Goal: Task Accomplishment & Management: Complete application form

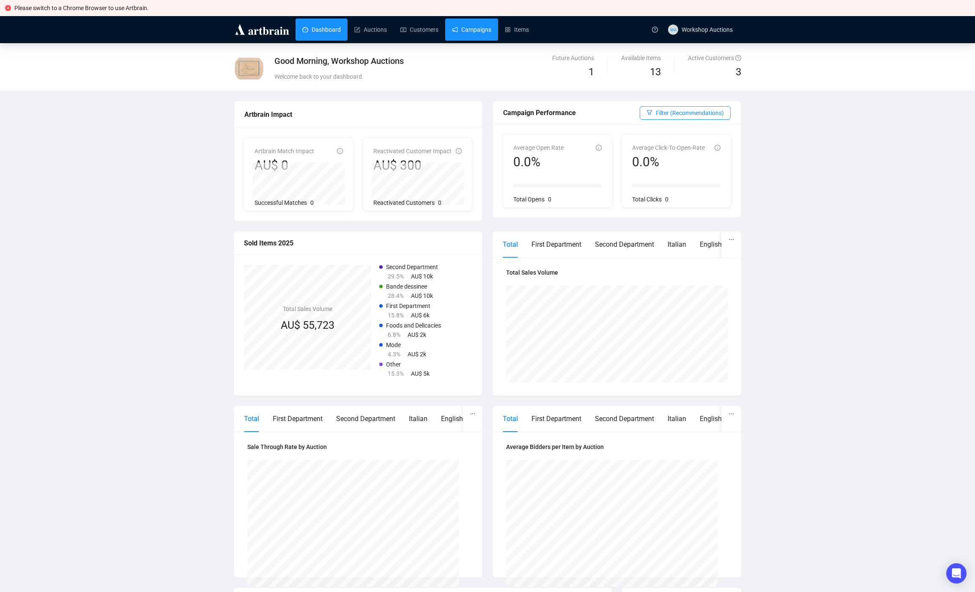
click at [492, 33] on link "Campaigns" at bounding box center [471, 30] width 39 height 22
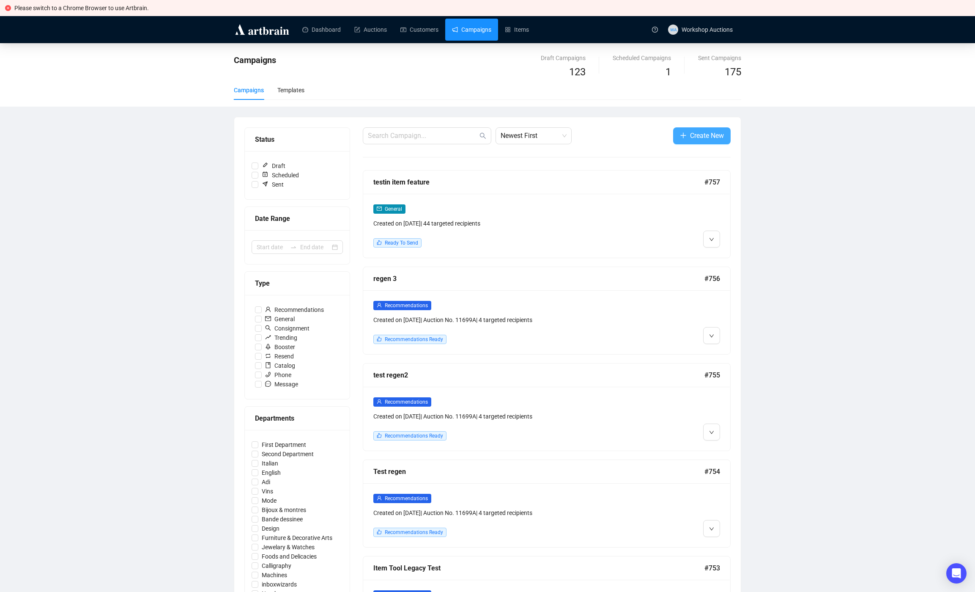
click at [704, 135] on span "Create New" at bounding box center [707, 135] width 34 height 11
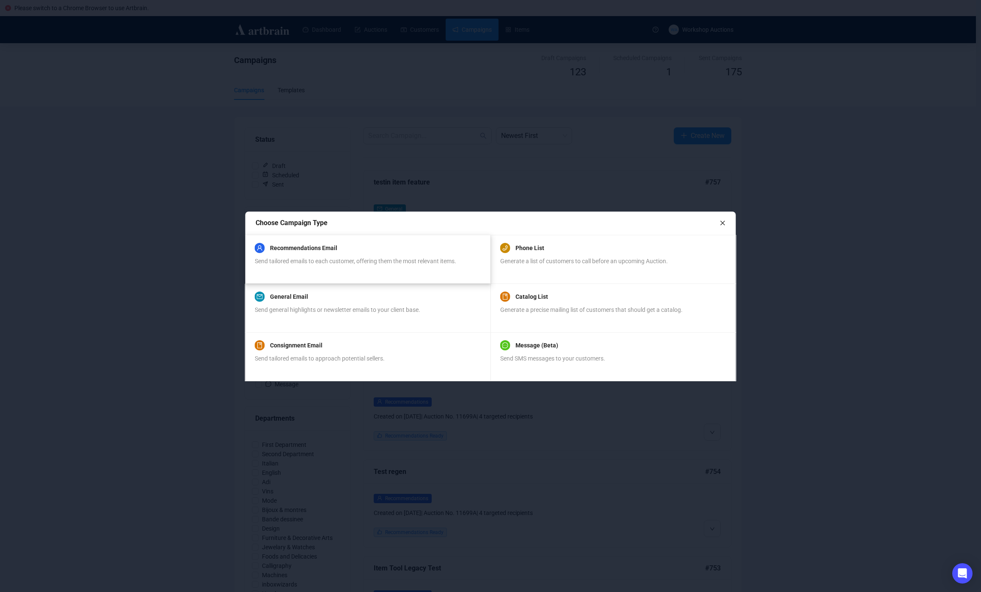
click at [400, 238] on div "Recommendations Email Send tailored emails to each customer, offering them the …" at bounding box center [367, 259] width 245 height 49
click at [388, 272] on div "Send tailored emails to each customer, offering them the most relevant items." at bounding box center [355, 265] width 201 height 19
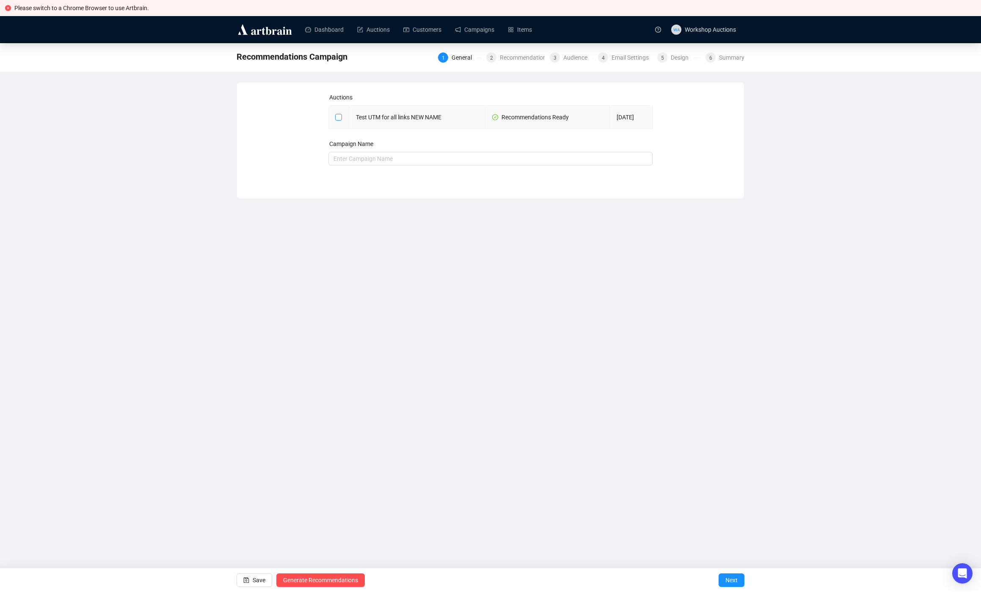
click at [340, 118] on input "checkbox" at bounding box center [338, 117] width 6 height 6
checkbox input "true"
type input "Test UTM for all links NEW NAME Campaign"
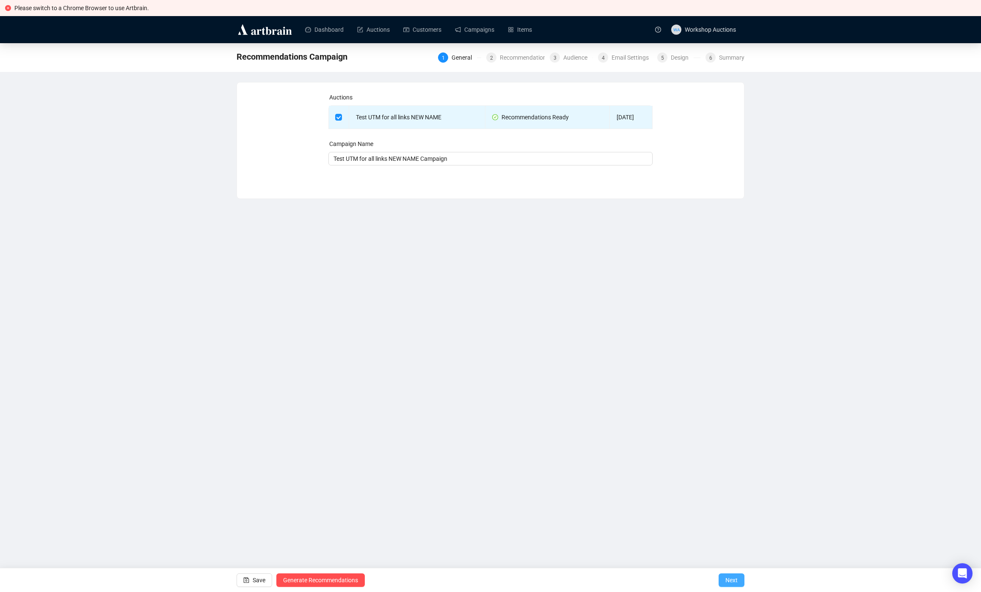
click at [740, 582] on button "Next" at bounding box center [731, 580] width 26 height 14
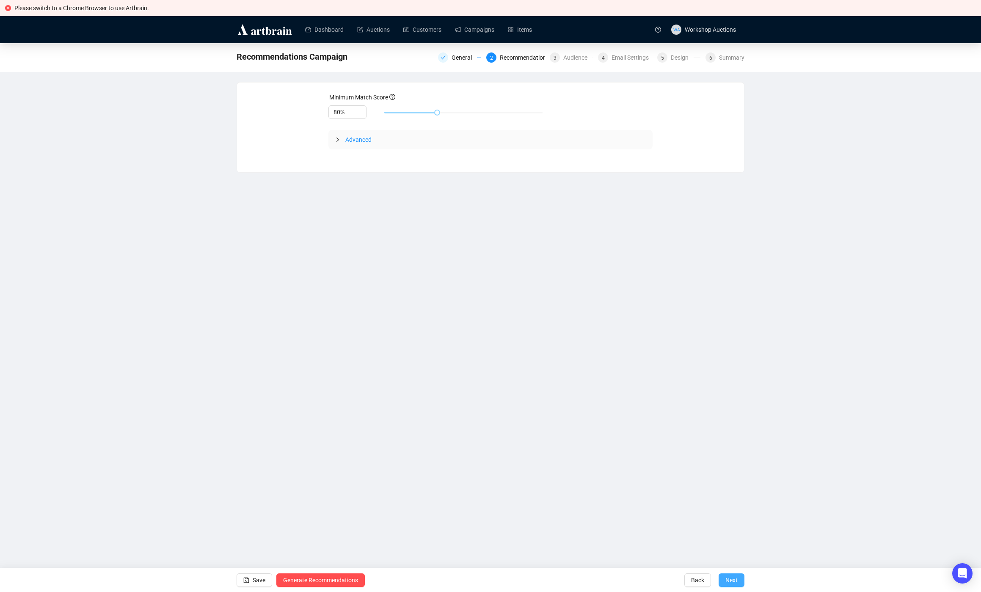
click at [739, 580] on button "Next" at bounding box center [731, 580] width 26 height 14
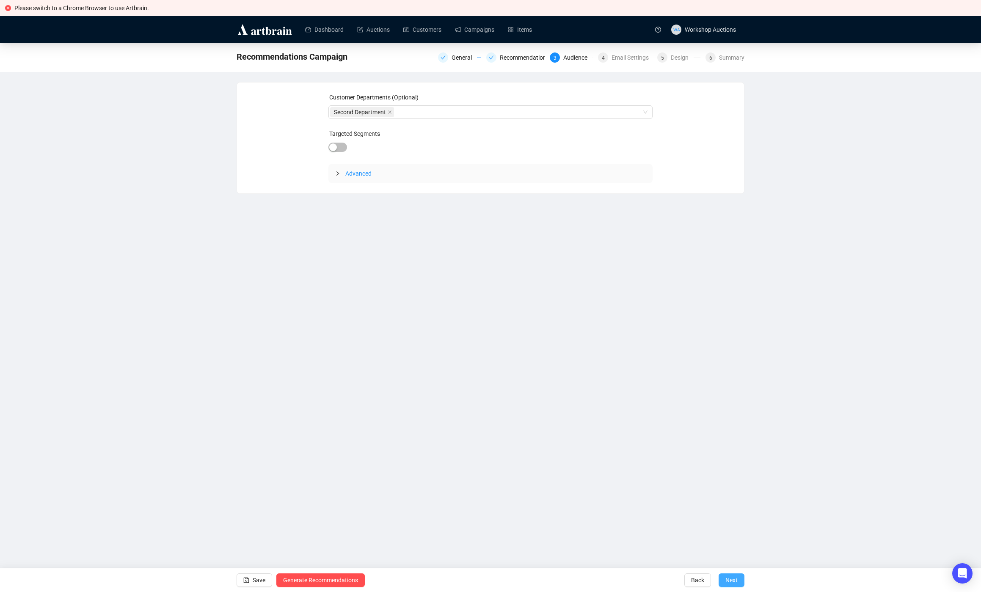
click at [739, 580] on button "Next" at bounding box center [731, 580] width 26 height 14
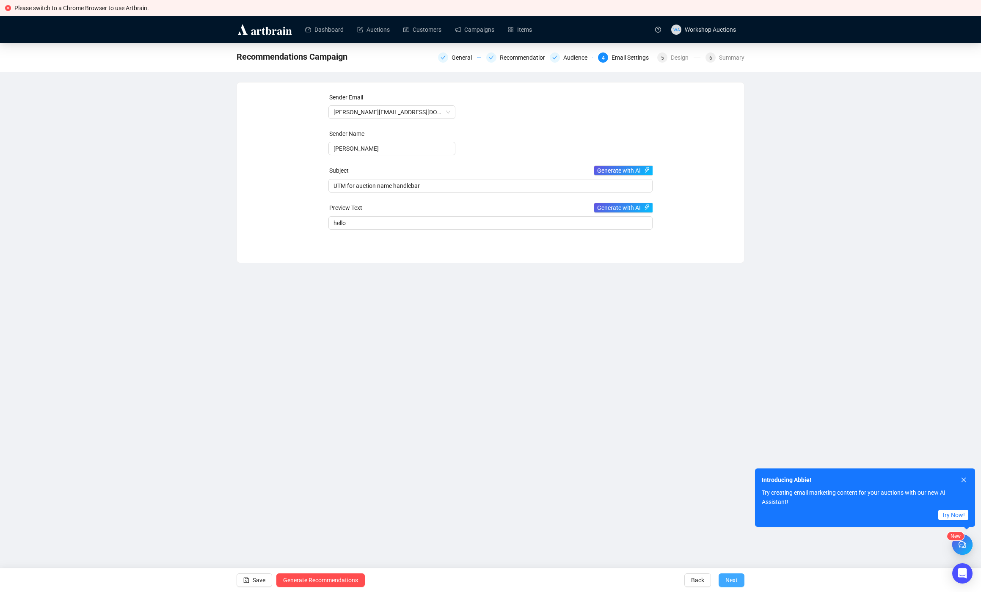
click at [738, 576] on button "Next" at bounding box center [731, 580] width 26 height 14
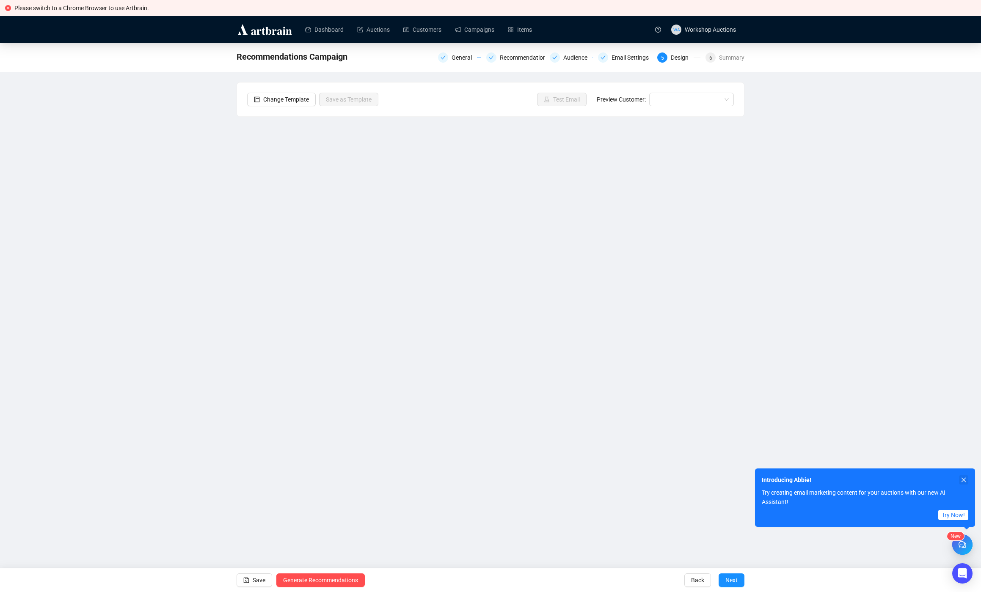
click at [960, 481] on button "button" at bounding box center [963, 479] width 9 height 9
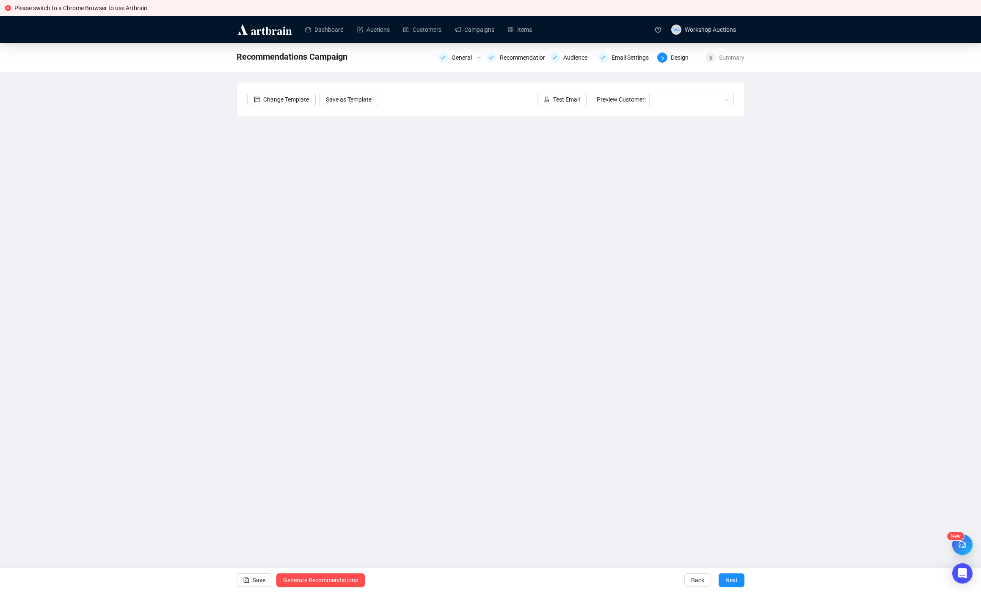
click at [189, 204] on div "Recommendations Campaign General Recommendations Audience Email Settings 5 Desi…" at bounding box center [490, 263] width 981 height 440
click at [104, 124] on div "Recommendations Campaign General Recommendations Audience Email Settings 5 Desi…" at bounding box center [490, 263] width 981 height 440
click at [202, 229] on div "Recommendations Campaign General Recommendations Audience Email Settings 5 Desi…" at bounding box center [490, 263] width 981 height 440
